Goal: Book appointment/travel/reservation

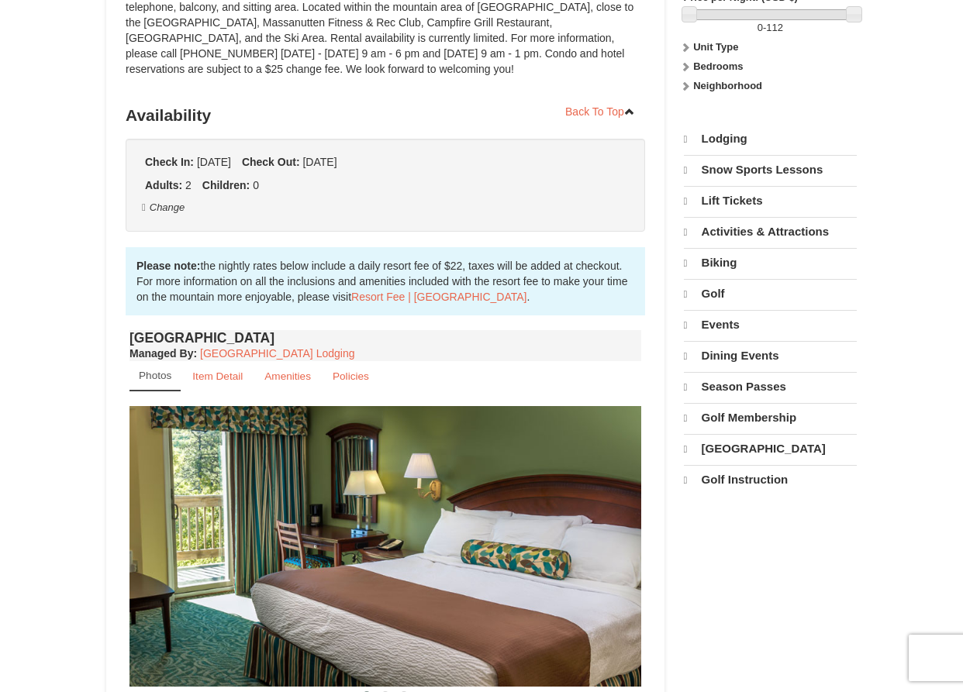
scroll to position [244, 0]
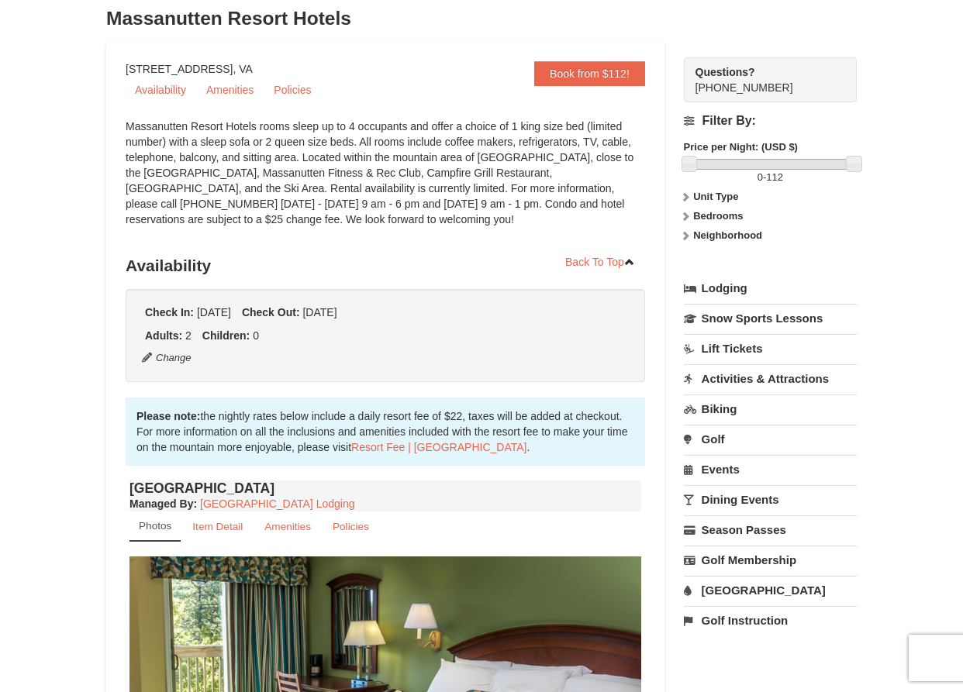
scroll to position [0, 0]
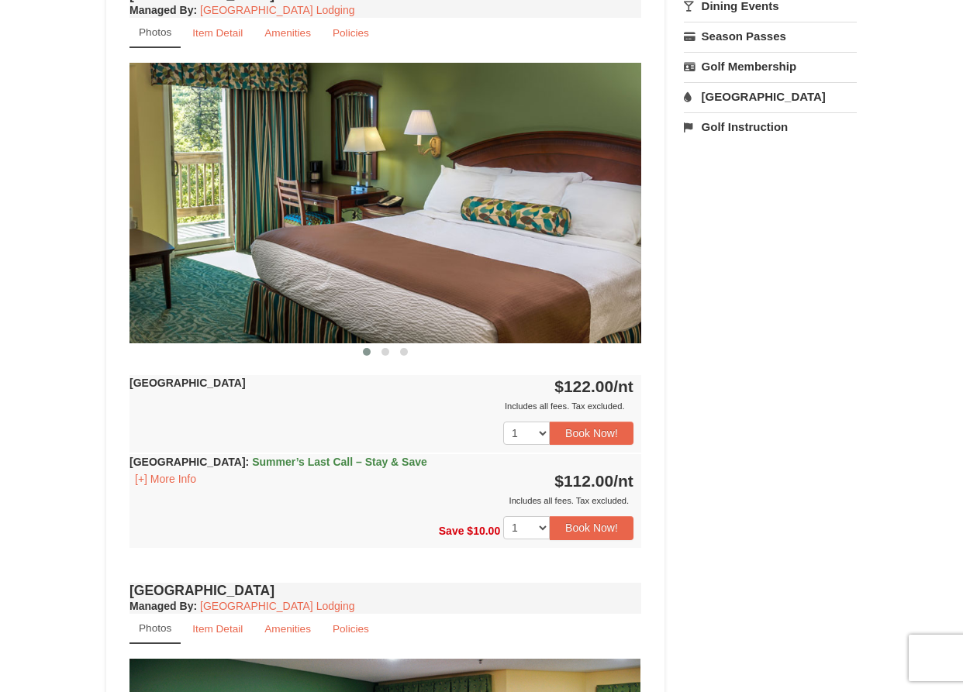
scroll to position [589, 0]
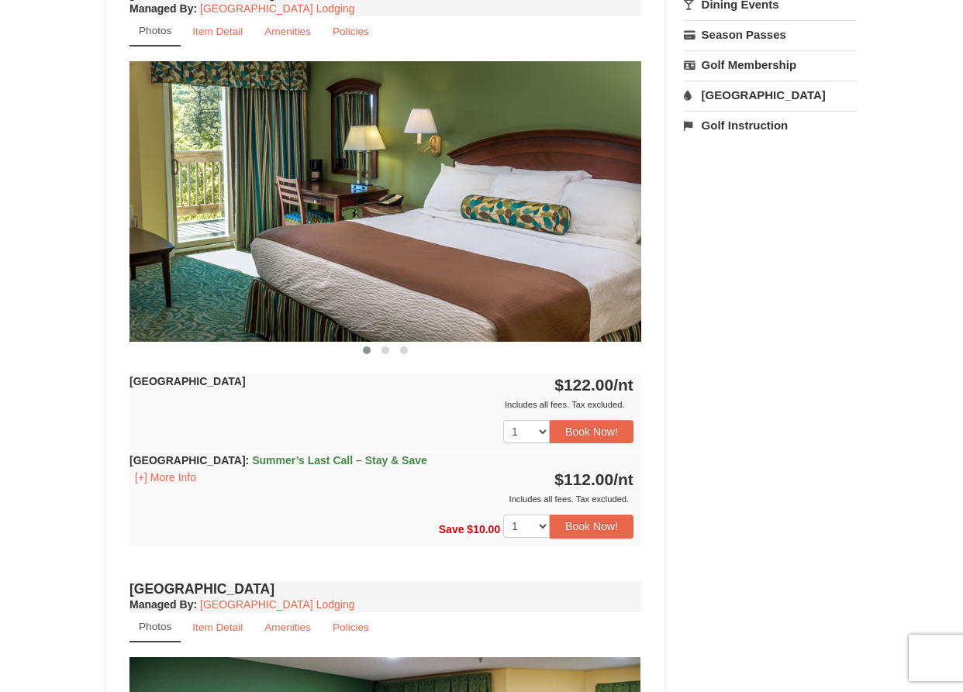
click at [74, 512] on div "× [GEOGRAPHIC_DATA] Hotels Book from $112! [STREET_ADDRESS], VA Availability Am…" at bounding box center [481, 483] width 963 height 2037
click at [592, 534] on button "Book Now!" at bounding box center [592, 526] width 84 height 23
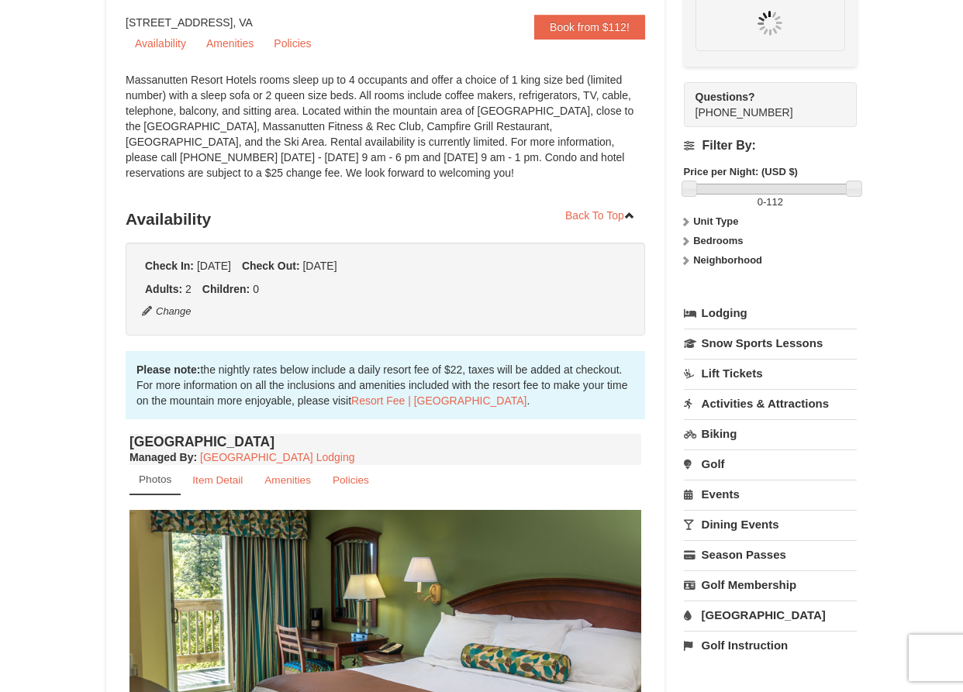
scroll to position [136, 0]
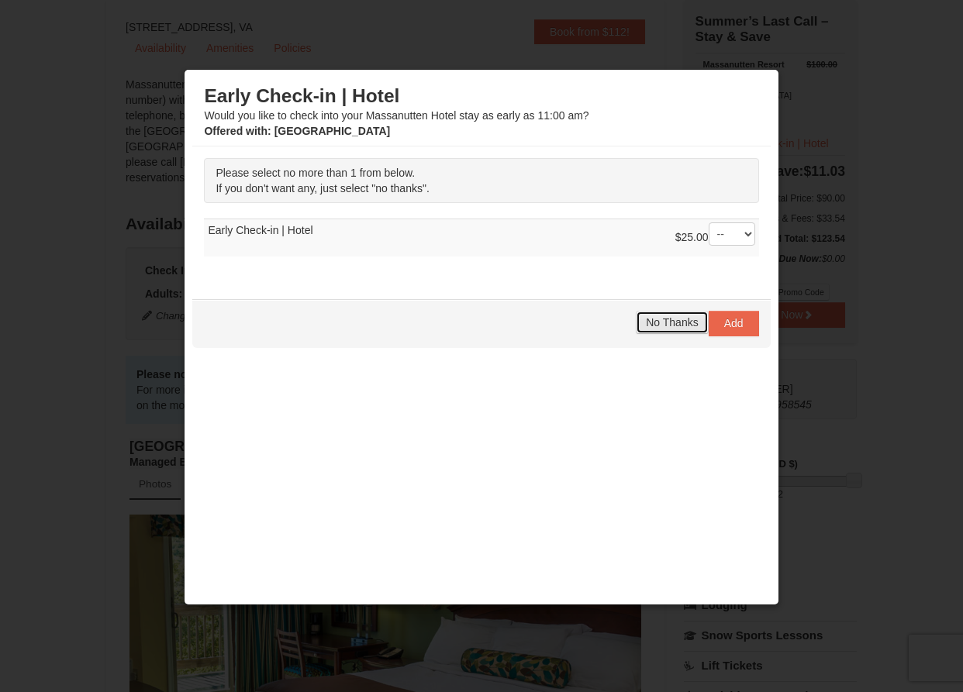
click at [659, 323] on span "No Thanks" at bounding box center [672, 322] width 52 height 12
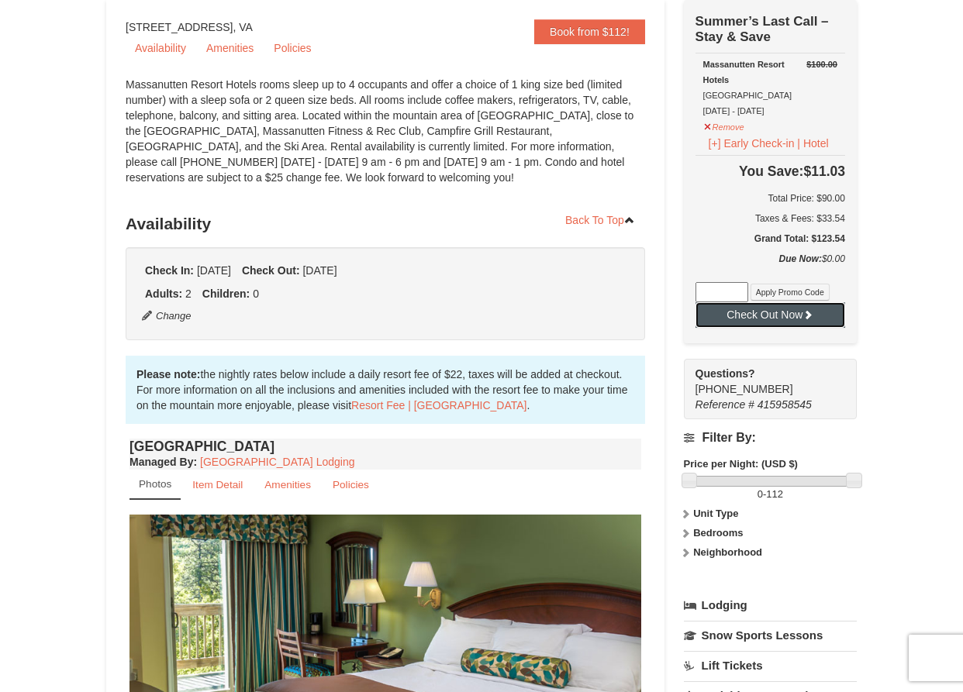
click at [726, 320] on button "Check Out Now" at bounding box center [770, 314] width 150 height 25
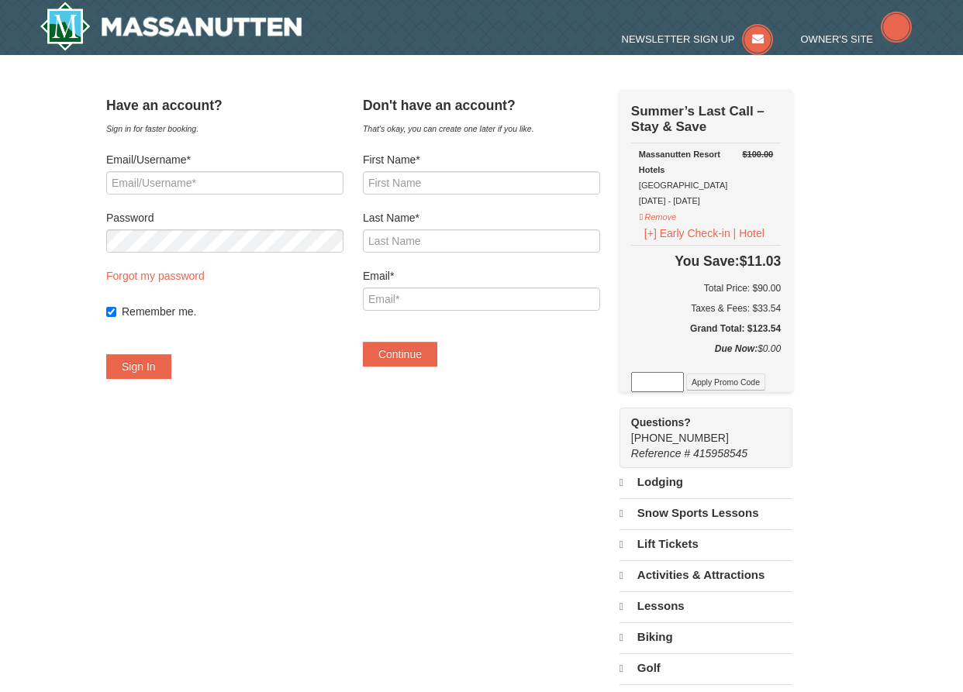
select select "9"
click at [270, 454] on div "Have an account? Sign in for faster booking. Email/Username* Password Forgot my…" at bounding box center [481, 472] width 750 height 764
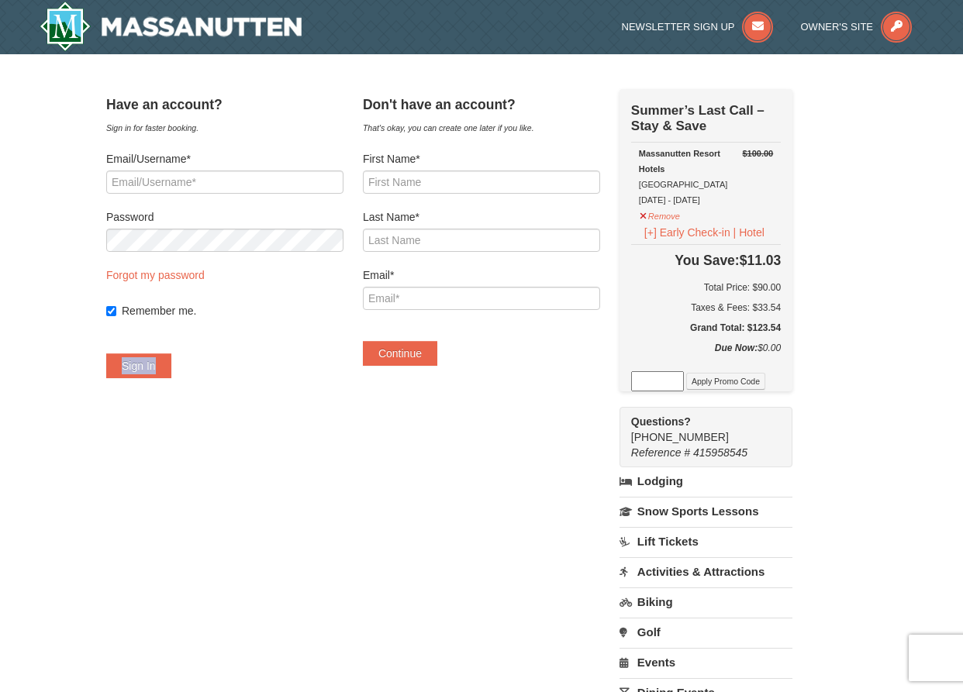
click at [591, 320] on form "First Name* Last Name* Email* Continue" at bounding box center [481, 258] width 237 height 215
